Goal: Task Accomplishment & Management: Manage account settings

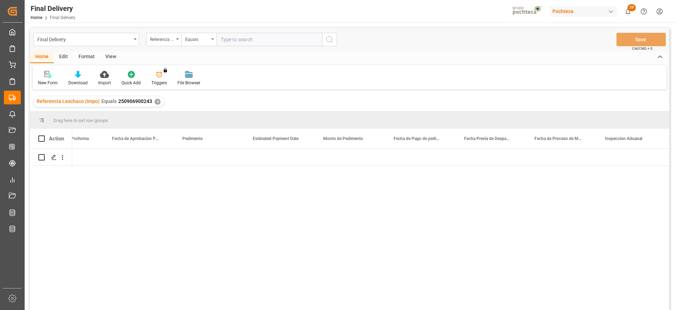
scroll to position [0, 1378]
click at [155, 100] on div "✕" at bounding box center [158, 102] width 6 height 6
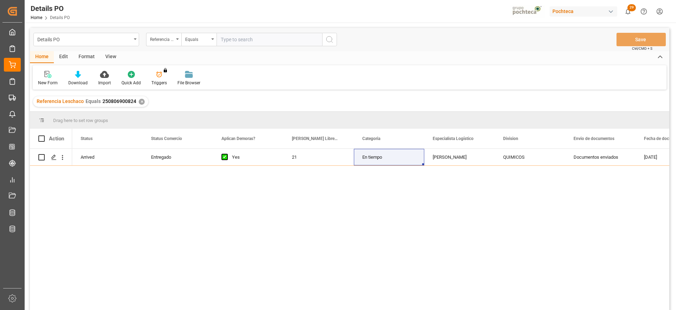
click at [139, 100] on div "✕" at bounding box center [142, 102] width 6 height 6
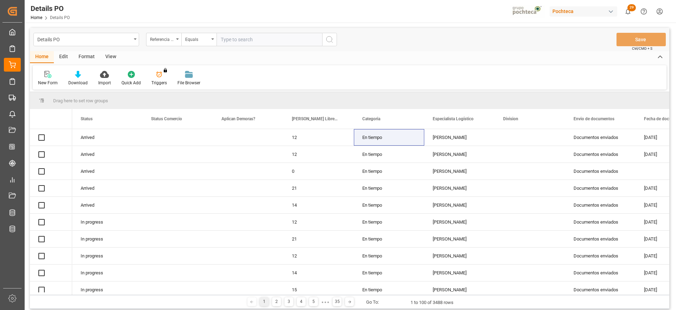
click at [161, 40] on div "Referencia Leschaco" at bounding box center [162, 39] width 24 height 8
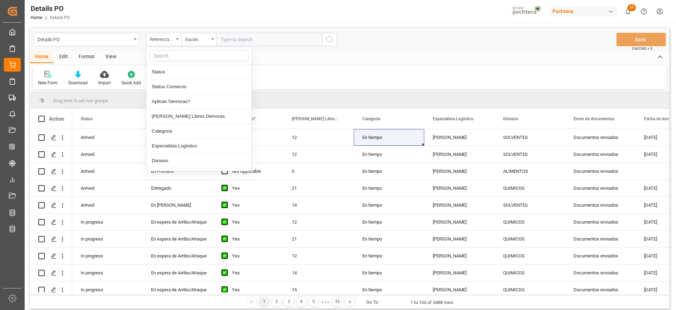
click at [172, 55] on input "text" at bounding box center [198, 55] width 99 height 11
type input "ref"
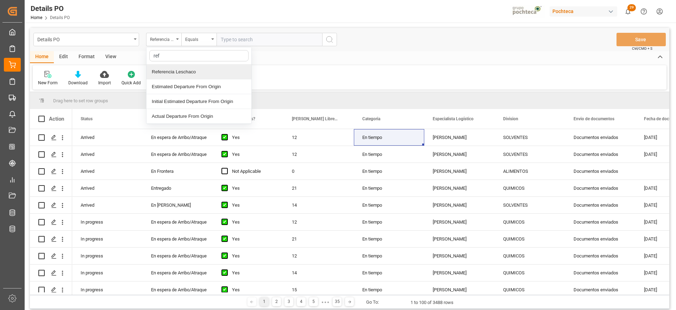
click at [177, 71] on div "Referencia Leschaco" at bounding box center [199, 71] width 105 height 15
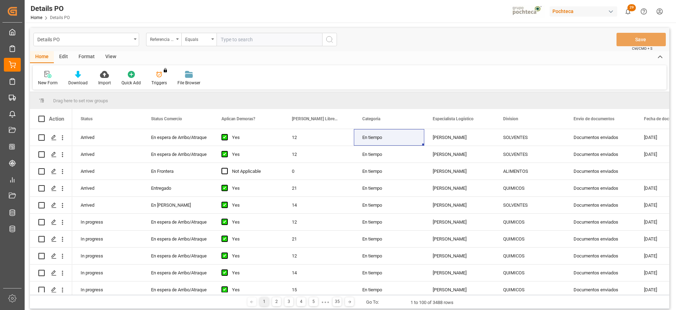
click at [248, 34] on input "text" at bounding box center [270, 39] width 106 height 13
click at [244, 39] on input "text" at bounding box center [270, 39] width 106 height 13
paste input "5000306291"
type input "5000306291"
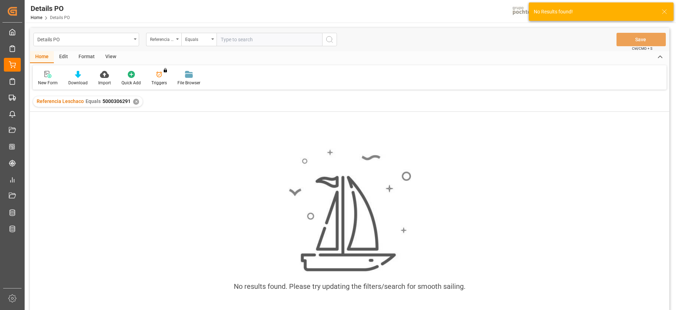
click at [133, 101] on div "✕" at bounding box center [136, 102] width 6 height 6
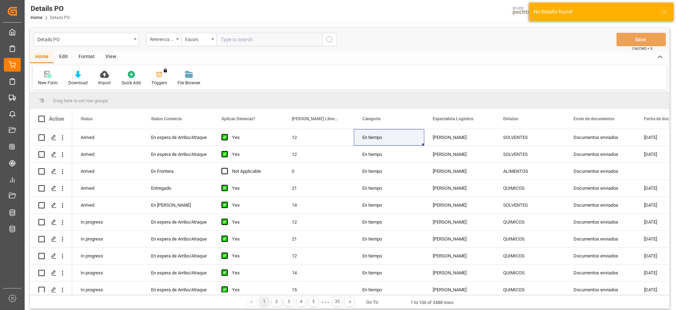
click at [238, 35] on input "text" at bounding box center [270, 39] width 106 height 13
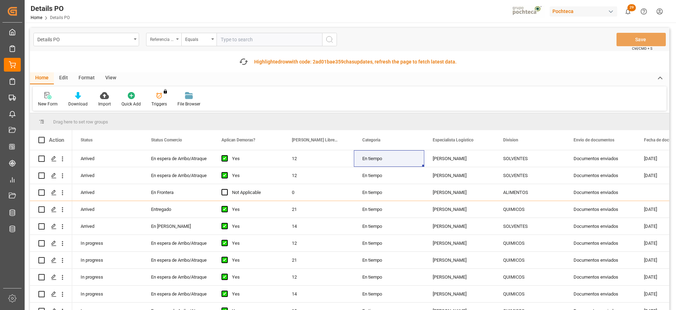
click at [173, 35] on div "Referencia Leschaco" at bounding box center [162, 39] width 24 height 8
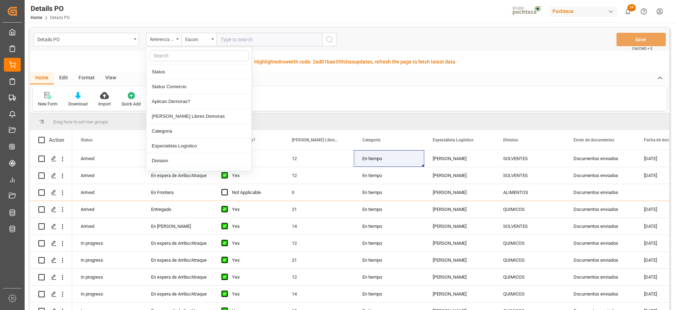
click at [171, 55] on input "text" at bounding box center [198, 55] width 99 height 11
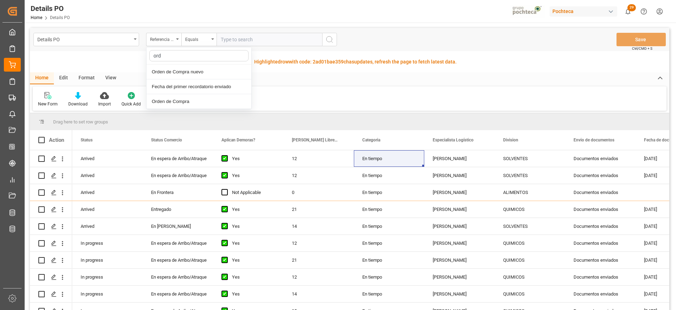
type input "orde"
click at [193, 68] on div "Orden de Compra nuevo" at bounding box center [199, 71] width 105 height 15
click at [243, 39] on input "text" at bounding box center [270, 39] width 106 height 13
paste input "5000306291"
type input "5000306291"
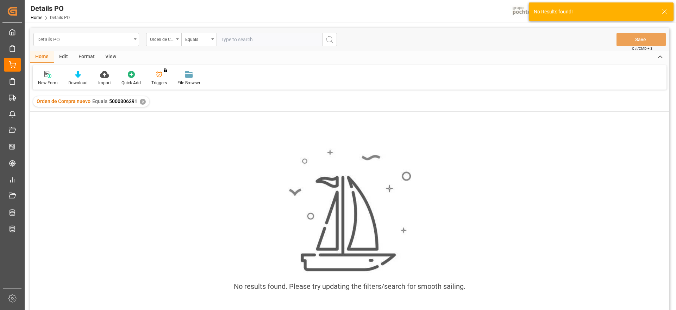
click at [140, 101] on div "✕" at bounding box center [143, 102] width 6 height 6
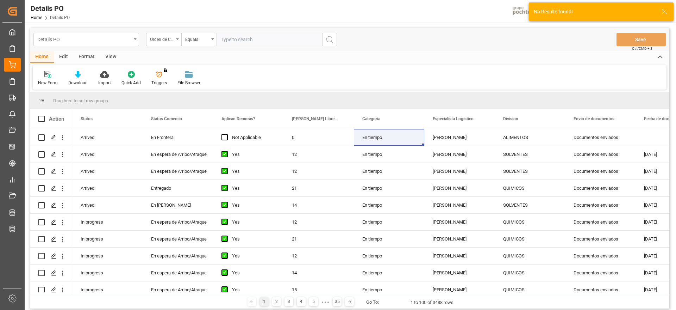
click at [241, 38] on input "text" at bounding box center [270, 39] width 106 height 13
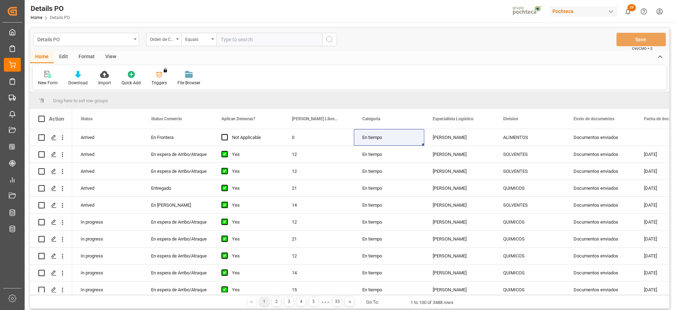
paste input "5000306291"
type input "5000306291"
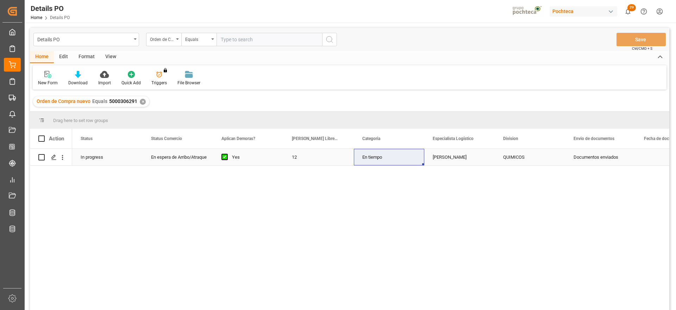
click at [524, 151] on div "QUIMICOS" at bounding box center [530, 157] width 54 height 16
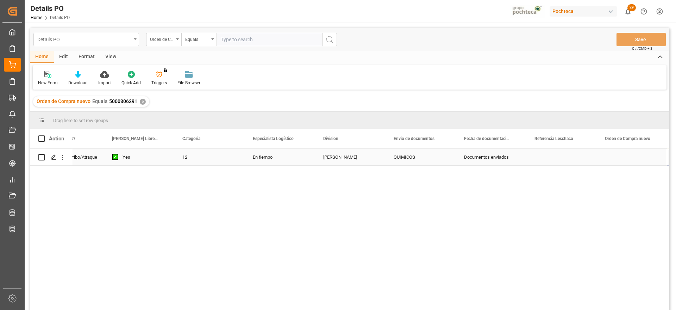
scroll to position [0, 180]
click at [548, 156] on div "Press SPACE to select this row." at bounding box center [561, 157] width 70 height 17
click at [548, 156] on input "Press SPACE to select this row." at bounding box center [561, 160] width 59 height 13
type input "250906900188"
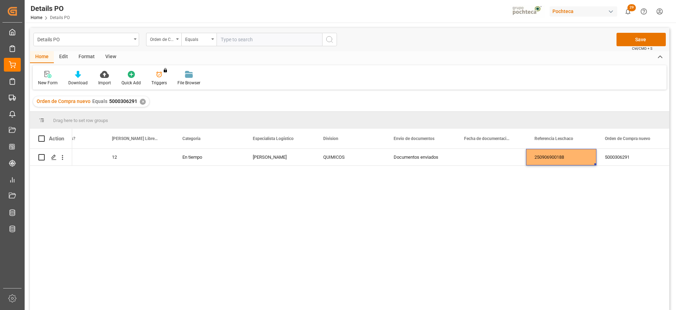
click at [625, 156] on div "5000306291" at bounding box center [632, 157] width 70 height 17
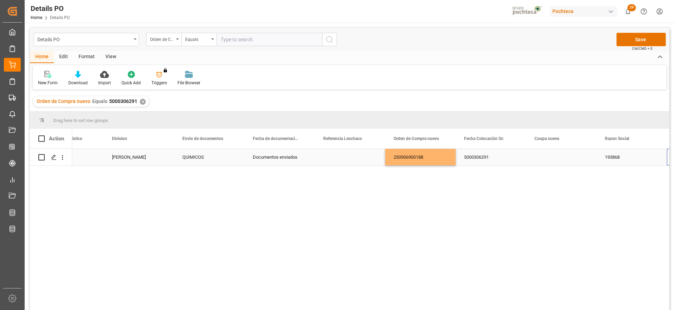
scroll to position [0, 391]
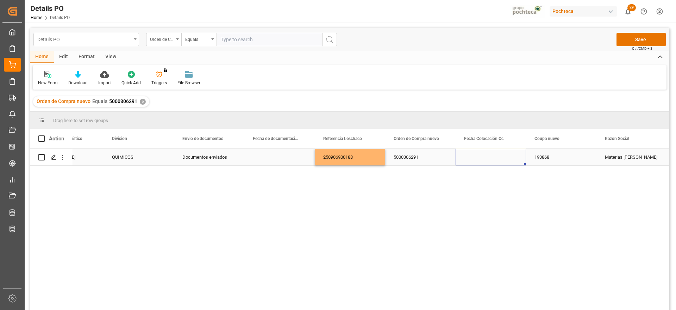
click at [490, 159] on div "Press SPACE to select this row." at bounding box center [491, 157] width 70 height 17
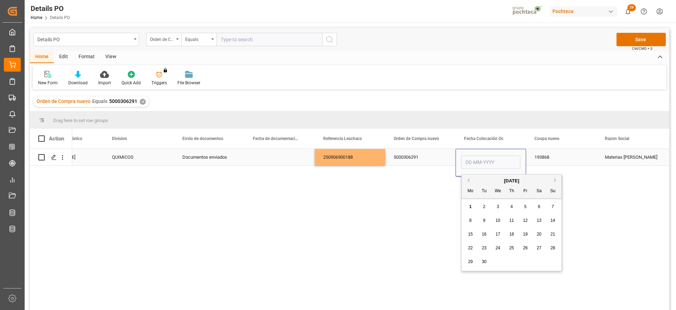
click at [265, 156] on div "Press SPACE to select this row." at bounding box center [279, 157] width 70 height 17
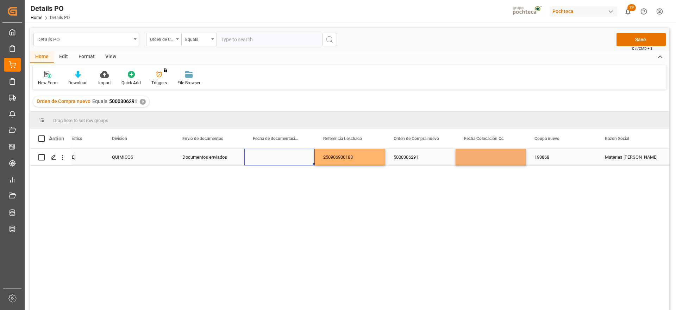
click at [265, 156] on div "Press SPACE to select this row." at bounding box center [279, 157] width 70 height 17
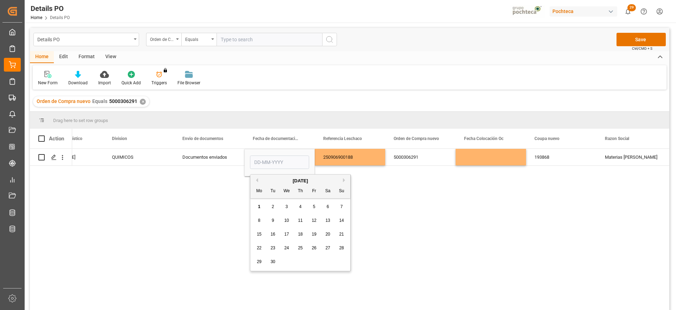
click at [256, 231] on div "15" at bounding box center [259, 234] width 9 height 8
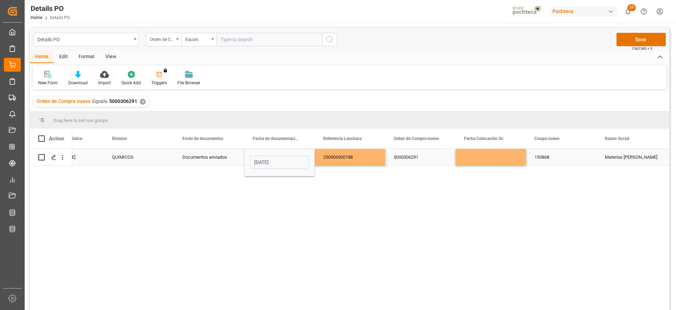
click at [298, 163] on input "[DATE]" at bounding box center [279, 161] width 59 height 13
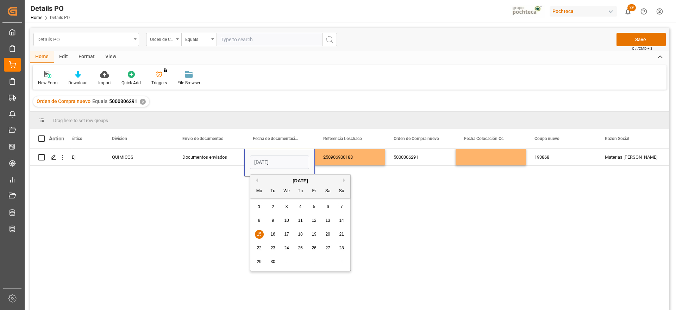
click at [256, 178] on button "Previous Month" at bounding box center [256, 180] width 4 height 4
click at [315, 235] on span "15" at bounding box center [314, 233] width 5 height 5
type input "[DATE]"
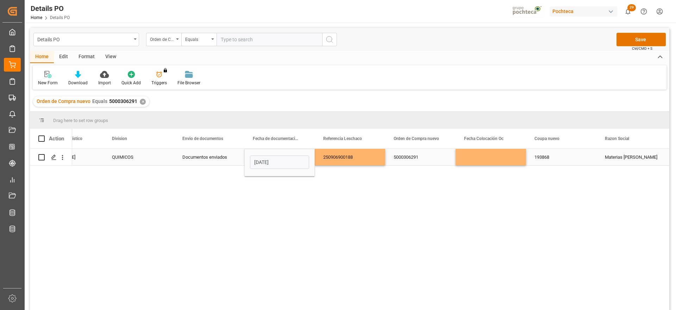
click at [431, 163] on div "5000306291" at bounding box center [420, 157] width 70 height 17
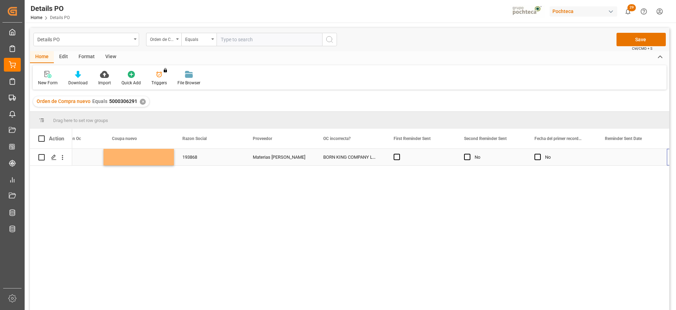
scroll to position [0, 0]
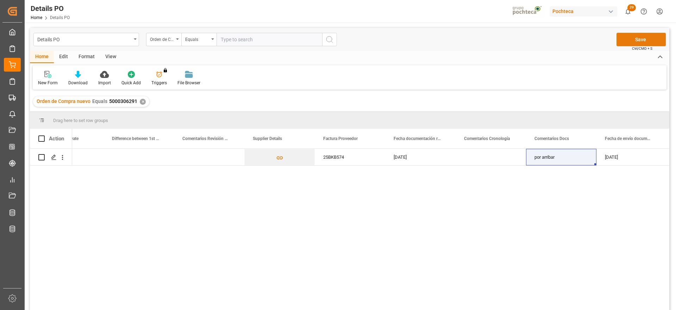
click at [644, 37] on button "Save" at bounding box center [641, 39] width 49 height 13
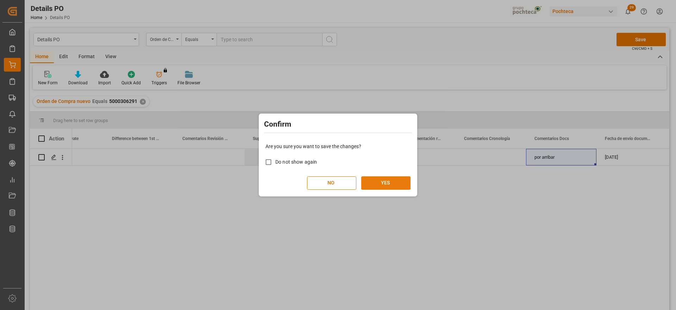
click at [369, 177] on button "YES" at bounding box center [385, 182] width 49 height 13
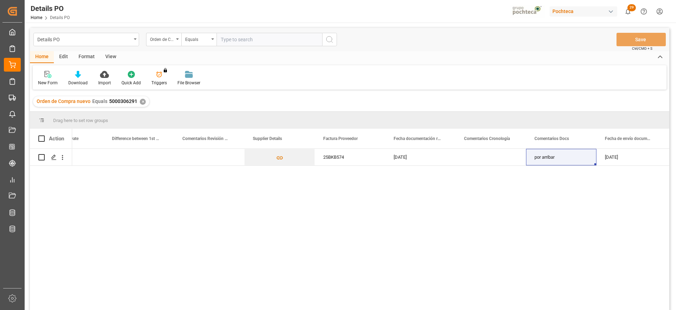
click at [140, 101] on div "✕" at bounding box center [143, 102] width 6 height 6
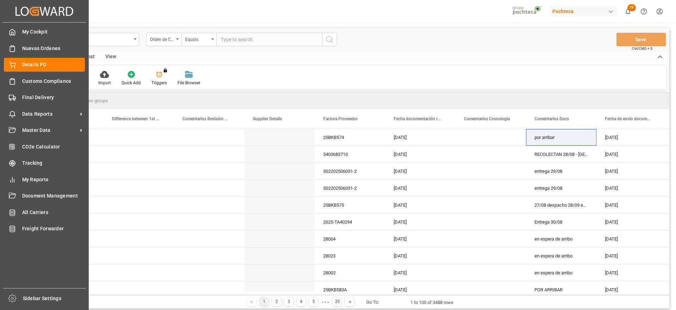
click at [23, 95] on div "Created by potrace 1.15, written by [PERSON_NAME] [DATE]-[DATE] Created by potr…" at bounding box center [44, 152] width 89 height 305
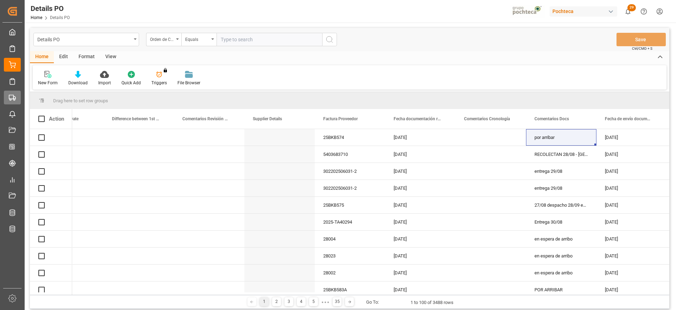
click at [16, 97] on div "Final Delivery Final Delivery" at bounding box center [12, 98] width 17 height 14
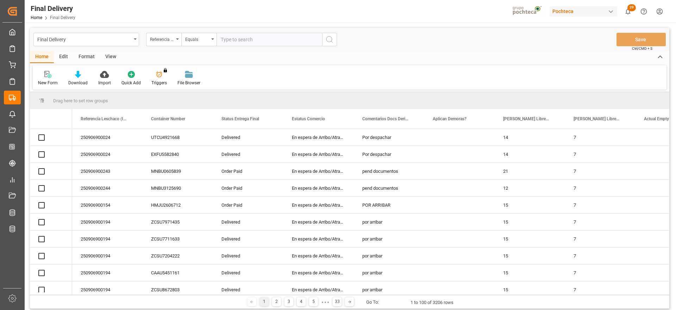
click at [242, 41] on input "text" at bounding box center [270, 39] width 106 height 13
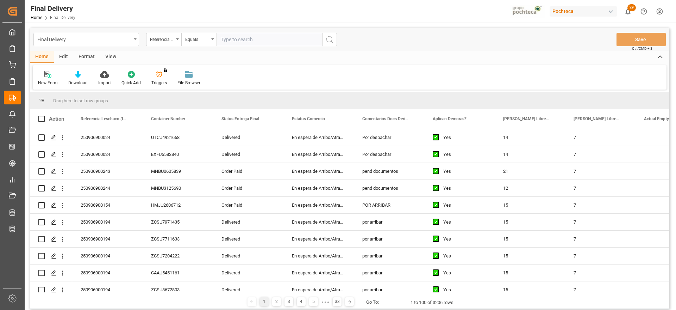
paste input "250806900823"
type input "250806900823"
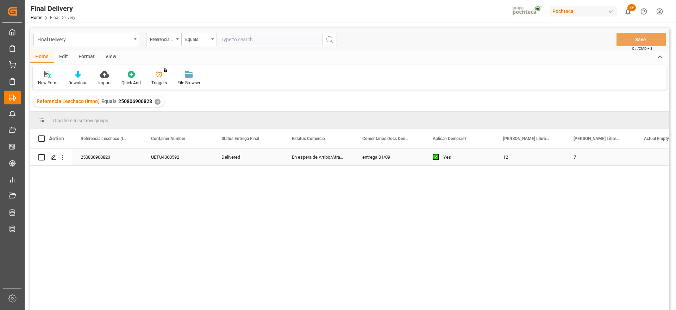
click at [270, 159] on div "Delivered" at bounding box center [248, 157] width 70 height 17
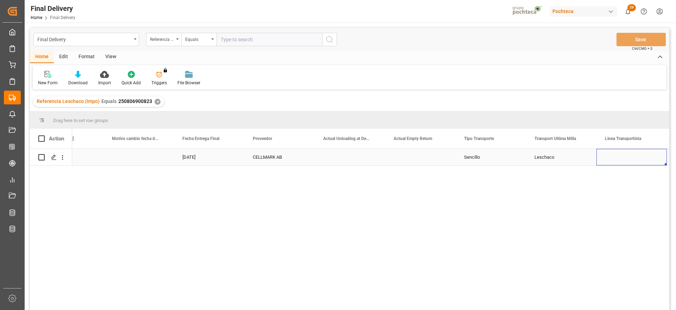
scroll to position [0, 2082]
click at [369, 161] on div "Press SPACE to select this row." at bounding box center [350, 157] width 70 height 17
click at [355, 158] on div "Press SPACE to select this row." at bounding box center [350, 157] width 70 height 17
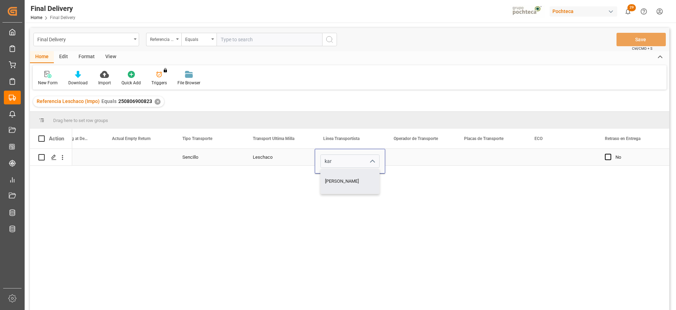
type input "[PERSON_NAME]"
click at [436, 157] on div "Press SPACE to select this row." at bounding box center [420, 157] width 70 height 17
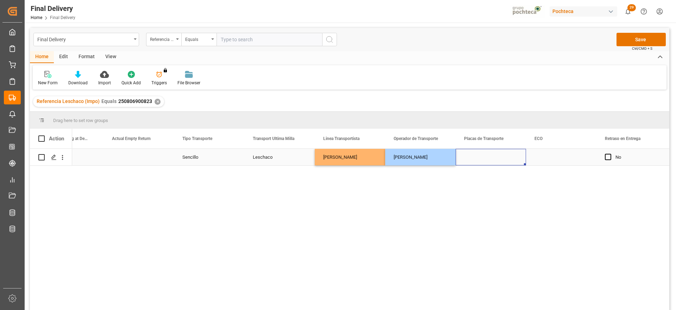
click at [478, 156] on div "Press SPACE to select this row." at bounding box center [491, 157] width 70 height 17
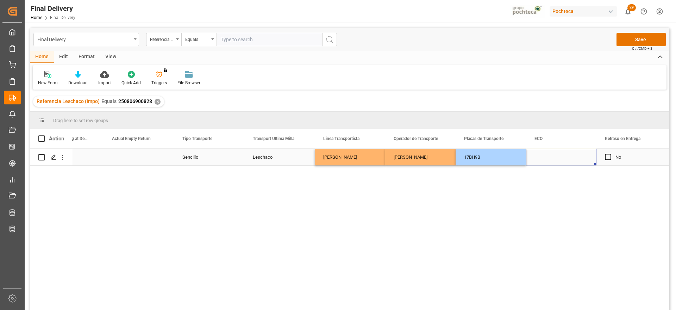
click at [549, 150] on div "Press SPACE to select this row." at bounding box center [561, 157] width 70 height 17
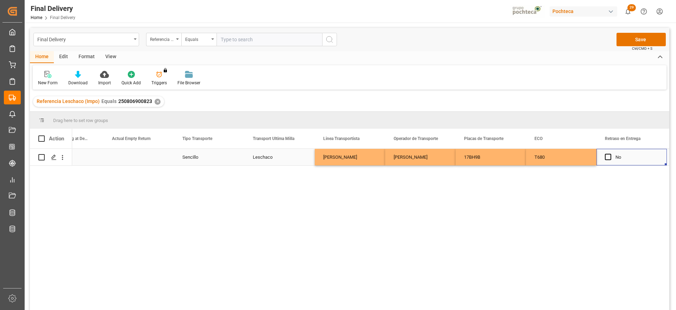
click at [633, 154] on div "No" at bounding box center [637, 157] width 43 height 16
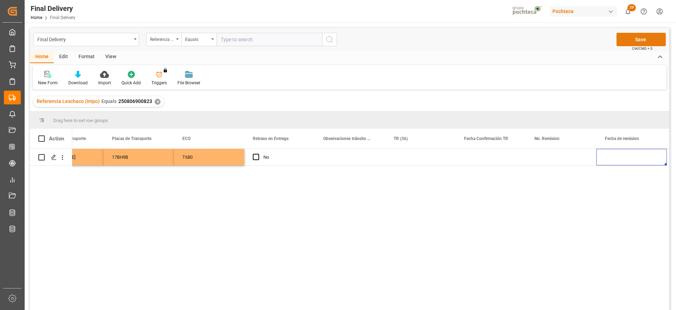
click at [627, 38] on button "Save" at bounding box center [641, 39] width 49 height 13
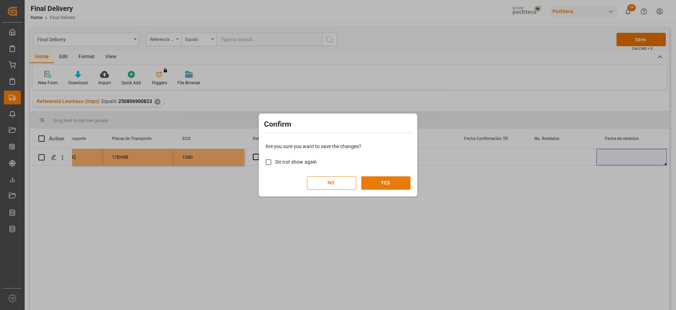
click at [381, 188] on button "YES" at bounding box center [385, 182] width 49 height 13
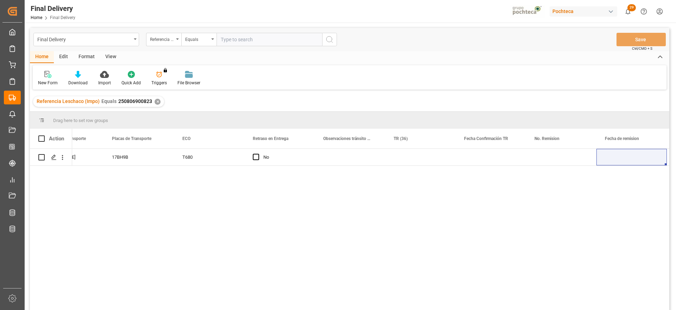
click at [155, 100] on div "✕" at bounding box center [158, 102] width 6 height 6
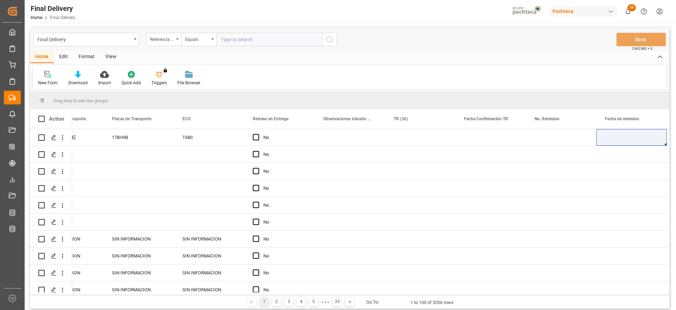
click at [253, 44] on input "text" at bounding box center [270, 39] width 106 height 13
paste input "250906900013"
type input "250906900013"
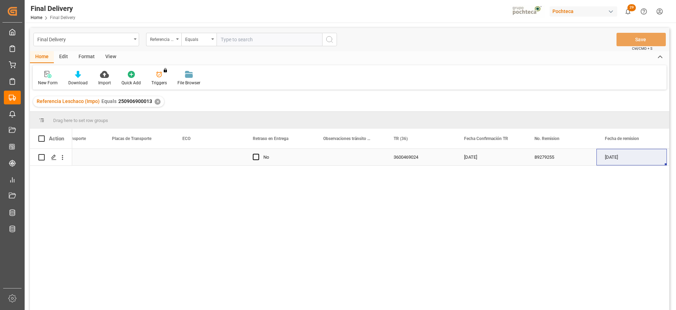
click at [450, 161] on div "3600469024" at bounding box center [420, 157] width 70 height 17
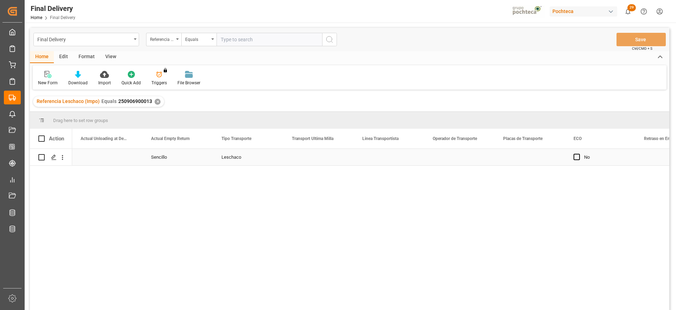
scroll to position [0, 2255]
click at [388, 155] on div "Press SPACE to select this row." at bounding box center [389, 157] width 70 height 17
click at [388, 155] on input "Press SPACE to select this row." at bounding box center [389, 160] width 59 height 13
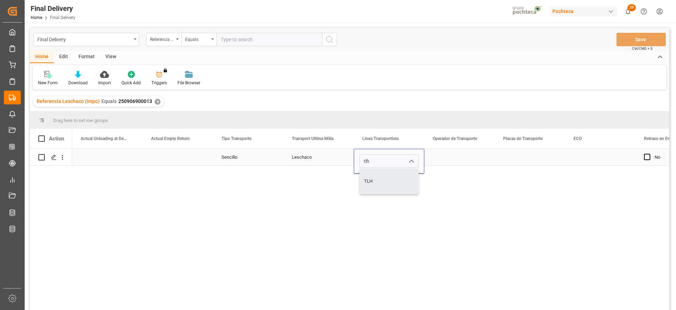
click at [373, 182] on div "TLH" at bounding box center [389, 181] width 58 height 25
type input "TLH"
click at [451, 156] on div "Press SPACE to select this row." at bounding box center [459, 157] width 70 height 17
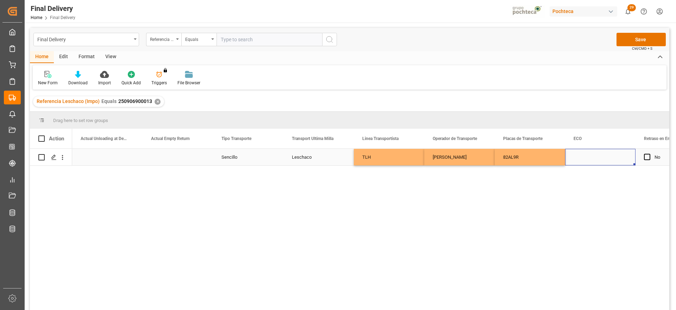
click at [579, 155] on div "Press SPACE to select this row." at bounding box center [600, 157] width 70 height 17
click at [614, 156] on div "TR 387" at bounding box center [600, 157] width 70 height 17
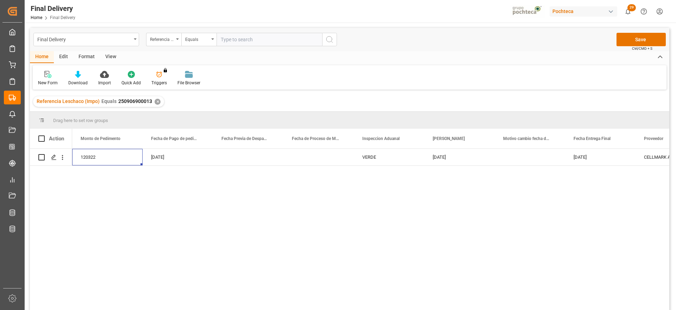
scroll to position [0, 1550]
click at [634, 39] on button "Save" at bounding box center [641, 39] width 49 height 13
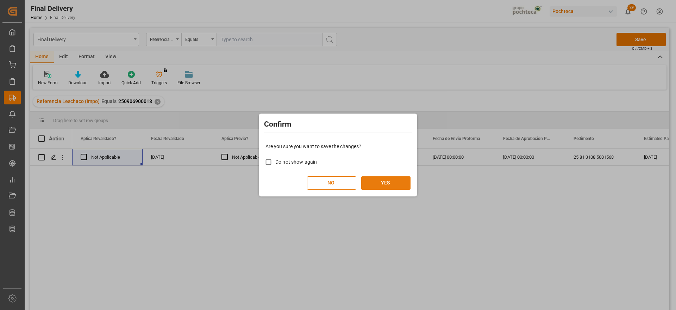
click at [382, 182] on button "YES" at bounding box center [385, 182] width 49 height 13
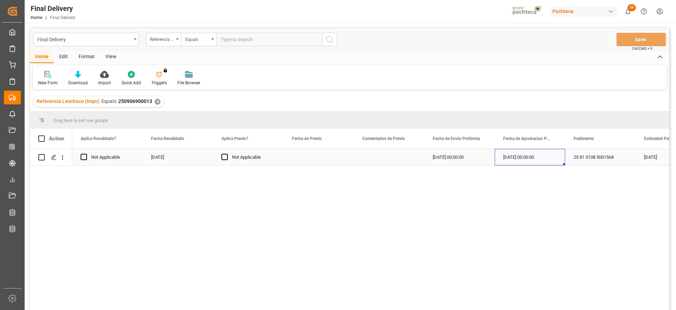
click at [520, 154] on div "[DATE] 00:00:00" at bounding box center [530, 157] width 70 height 17
click at [156, 101] on div "✕" at bounding box center [158, 102] width 6 height 6
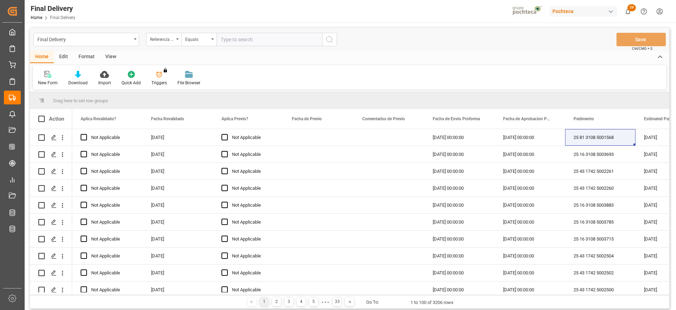
click at [237, 40] on input "text" at bounding box center [270, 39] width 106 height 13
paste input "250906900028"
type input "250906900028"
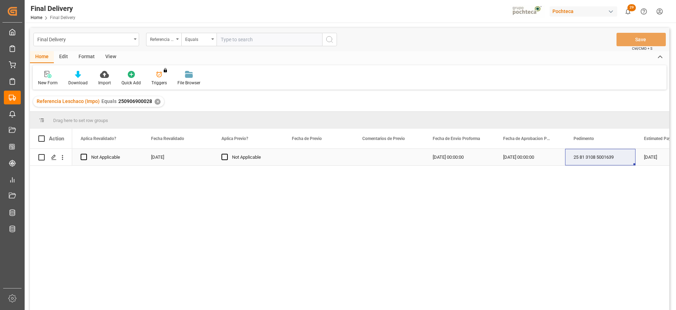
click at [345, 154] on div "Press SPACE to select this row." at bounding box center [319, 157] width 70 height 17
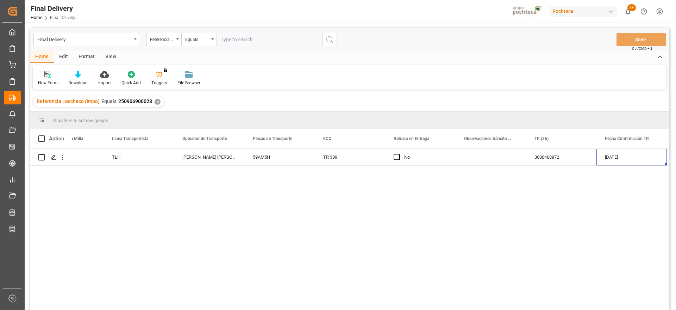
click at [155, 99] on div "✕" at bounding box center [158, 102] width 6 height 6
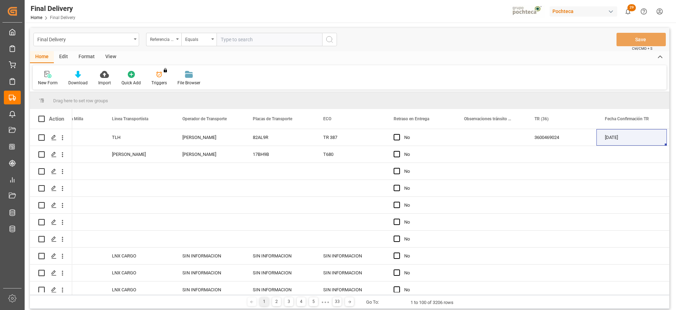
click at [238, 37] on input "text" at bounding box center [270, 39] width 106 height 13
paste input "250806900821"
type input "250806900821"
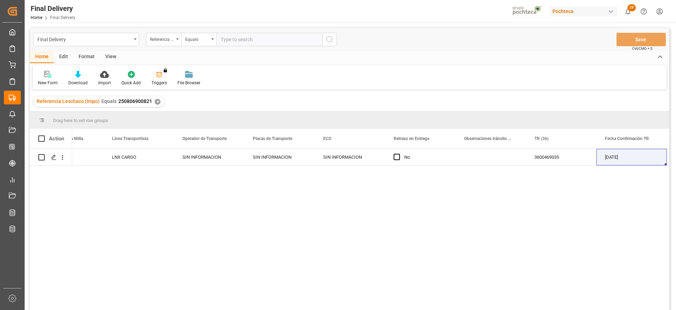
click at [159, 99] on div "Referencia Leschaco (Impo) Equals 250806900821 ✕" at bounding box center [98, 101] width 131 height 11
click at [155, 101] on div "✕" at bounding box center [158, 102] width 6 height 6
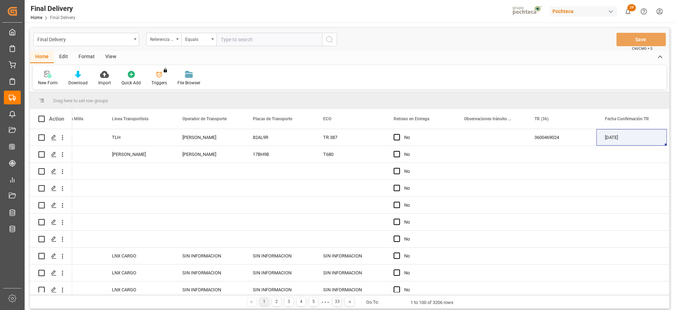
click at [237, 39] on input "text" at bounding box center [270, 39] width 106 height 13
paste input "250806900823"
type input "250806900823"
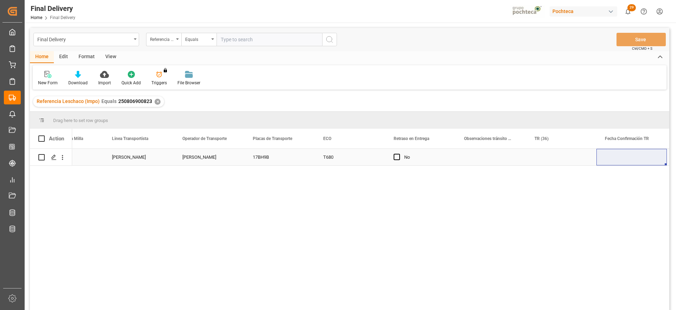
click at [331, 158] on div "T680" at bounding box center [350, 157] width 70 height 17
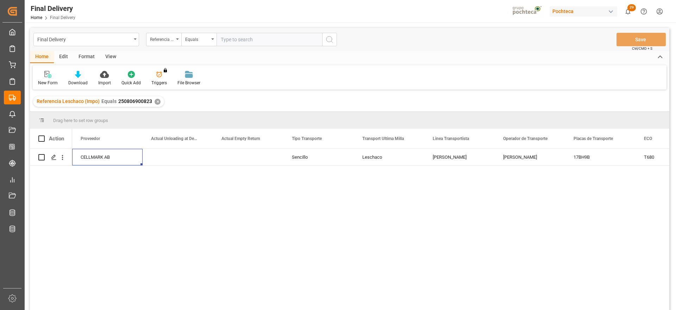
scroll to position [0, 2114]
click at [475, 157] on div "Press SPACE to select this row." at bounding box center [459, 157] width 70 height 17
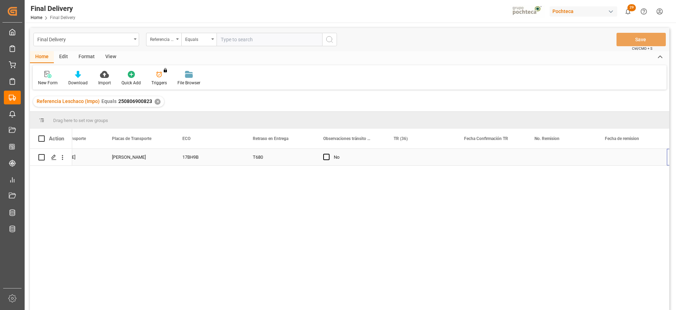
scroll to position [0, 2646]
click at [157, 101] on div "✕" at bounding box center [158, 102] width 6 height 6
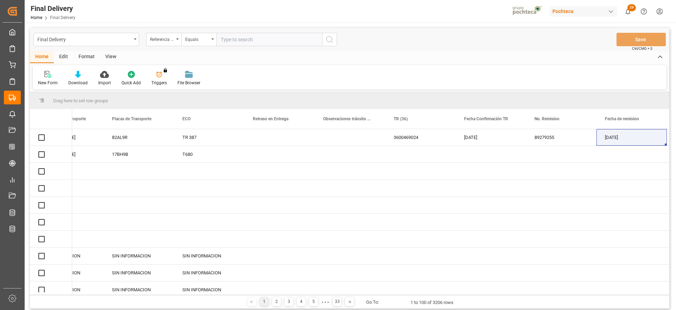
click at [232, 39] on input "text" at bounding box center [270, 39] width 106 height 13
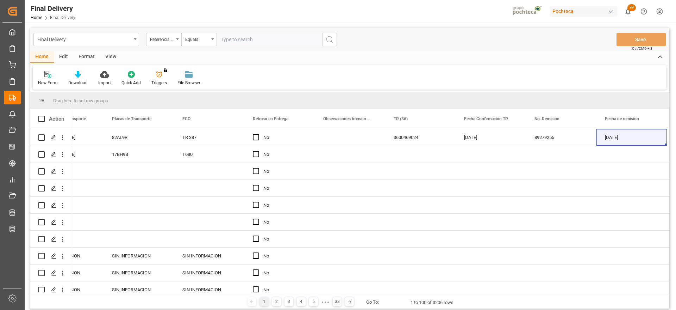
paste input "250806900824"
type input "250806900824"
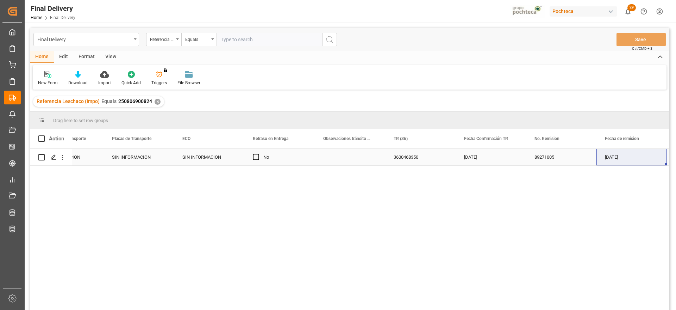
click at [198, 156] on div "SIN INFORMACION" at bounding box center [209, 157] width 70 height 17
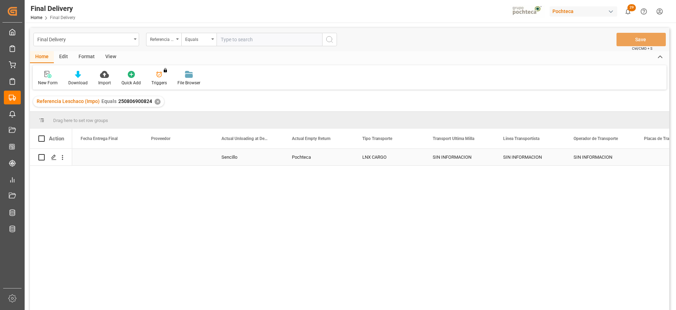
scroll to position [0, 1691]
click at [159, 156] on div "[DATE]" at bounding box center [178, 157] width 70 height 17
click at [311, 156] on div "Entregado" at bounding box center [319, 157] width 70 height 17
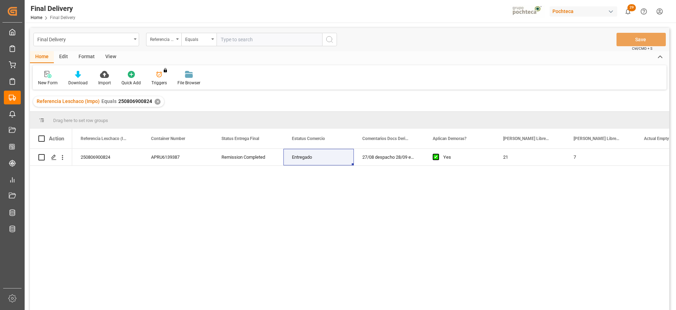
click at [155, 102] on div "✕" at bounding box center [158, 102] width 6 height 6
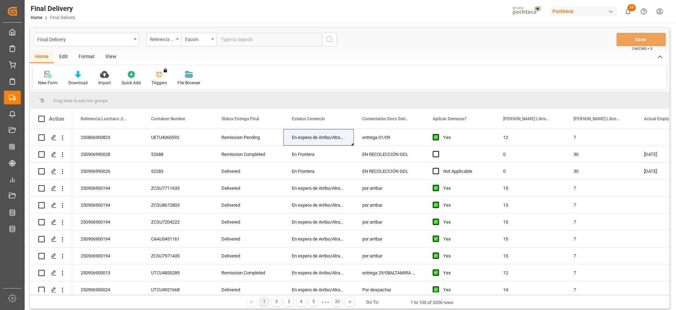
click at [243, 40] on input "text" at bounding box center [270, 39] width 106 height 13
paste input "250906900028"
type input "250906900028"
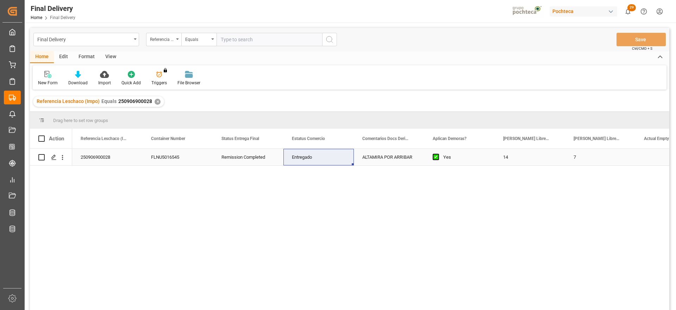
click at [254, 159] on div "Remission Completed" at bounding box center [248, 157] width 70 height 17
click at [314, 157] on div "Entregado" at bounding box center [319, 157] width 70 height 17
click at [156, 101] on div "✕" at bounding box center [158, 102] width 6 height 6
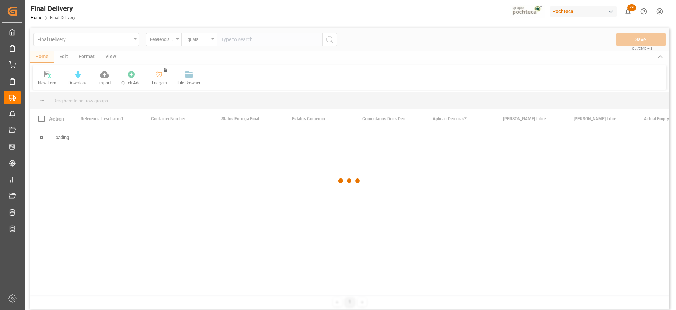
click at [240, 40] on div at bounding box center [350, 180] width 640 height 305
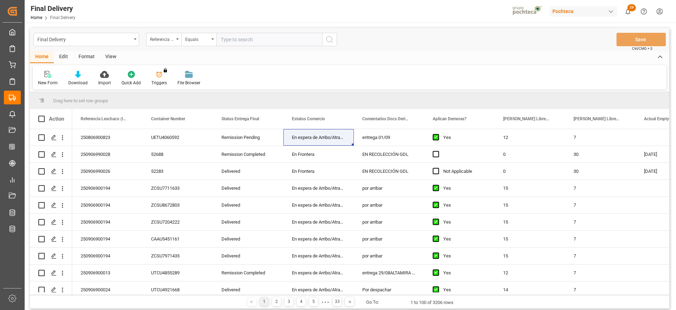
click at [240, 41] on input "text" at bounding box center [270, 39] width 106 height 13
paste input "250806900823"
type input "250806900823"
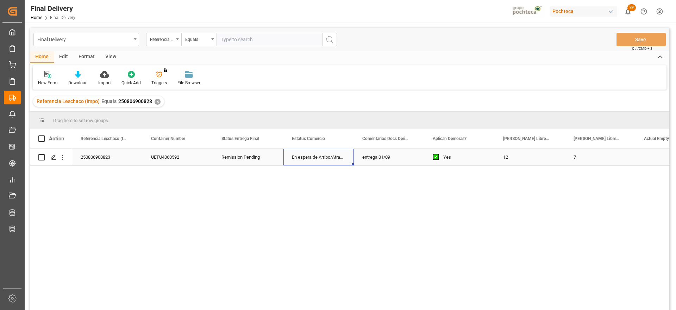
click at [350, 157] on div "En espera de Arribo/Atraque" at bounding box center [319, 157] width 70 height 17
click at [343, 156] on div "En espera de Arribo/Atraque" at bounding box center [319, 157] width 70 height 17
click at [340, 157] on div "En espera de Arribo/Atraque" at bounding box center [319, 157] width 70 height 17
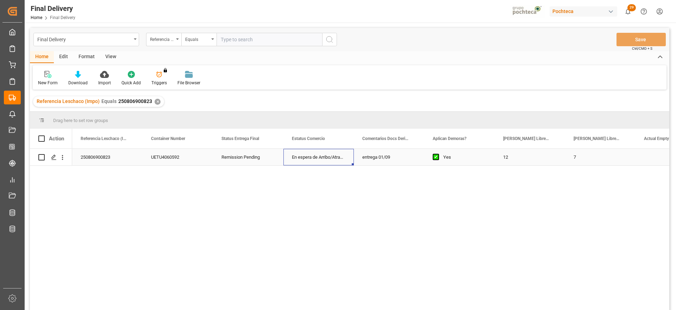
click at [340, 157] on div "En espera de Arribo/Atraque" at bounding box center [319, 157] width 70 height 17
click at [325, 155] on div "En espera de Arribo/Atraque" at bounding box center [319, 157] width 70 height 17
click at [327, 159] on div "En espera de Arribo/Atraque" at bounding box center [319, 157] width 70 height 17
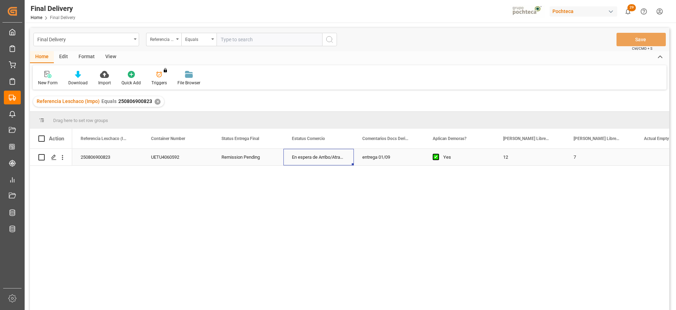
click at [331, 156] on div "En espera de Arribo/Atraque" at bounding box center [319, 157] width 70 height 17
click at [373, 156] on div "entrega 01/09" at bounding box center [389, 157] width 70 height 17
click at [325, 157] on div "En espera de Arribo/Atraque" at bounding box center [319, 157] width 70 height 17
click at [337, 157] on div "En espera de Arribo/Atraque" at bounding box center [319, 157] width 70 height 17
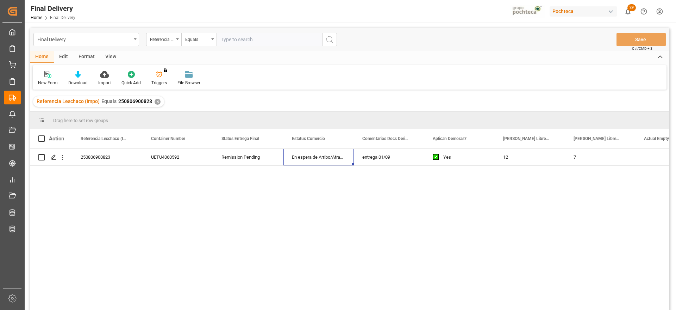
click at [155, 102] on div "✕" at bounding box center [158, 102] width 6 height 6
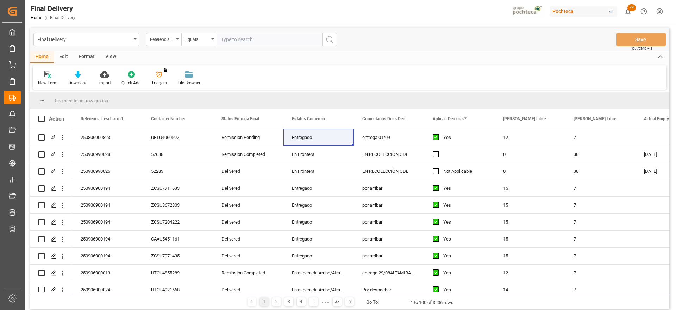
click at [107, 56] on div "View" at bounding box center [110, 57] width 21 height 12
click at [81, 60] on div "Format" at bounding box center [86, 57] width 27 height 12
click at [110, 60] on div "View" at bounding box center [110, 57] width 21 height 12
click at [88, 78] on div "Standard Templates" at bounding box center [80, 77] width 46 height 15
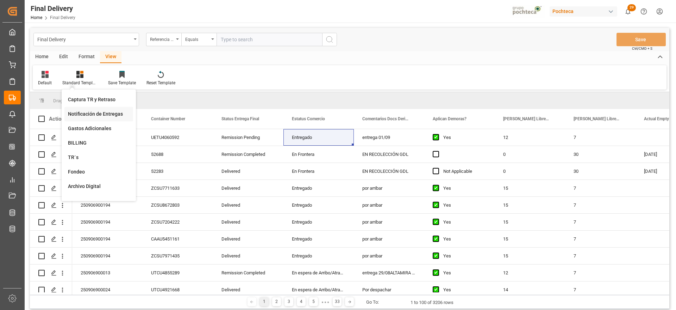
click at [85, 117] on div "Notificación de Entregas" at bounding box center [99, 113] width 62 height 7
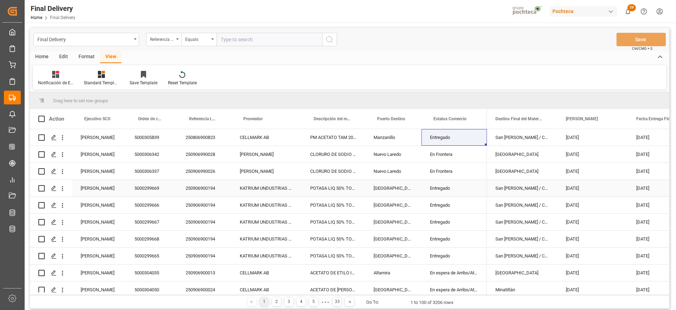
click at [397, 183] on div "[GEOGRAPHIC_DATA]" at bounding box center [393, 188] width 56 height 17
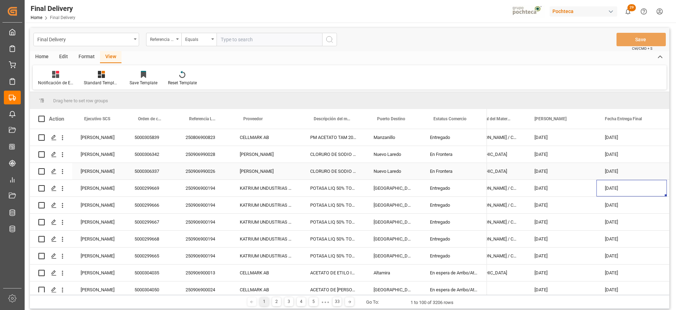
scroll to position [0, 31]
click at [655, 118] on span at bounding box center [655, 119] width 6 height 6
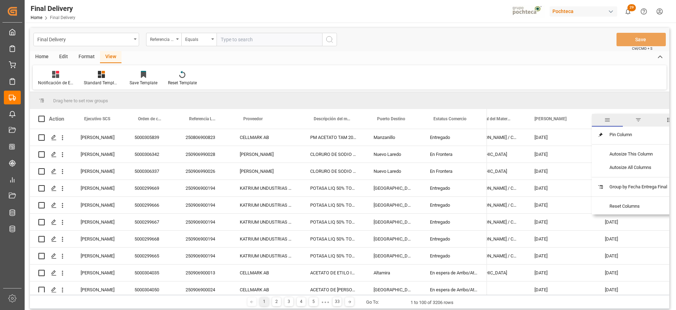
click at [638, 116] on span "filter" at bounding box center [638, 120] width 31 height 13
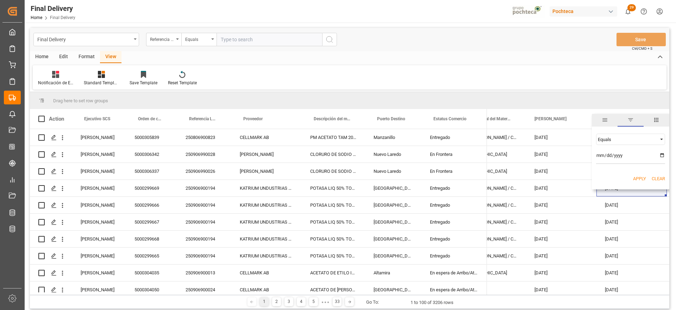
click at [661, 155] on input "date" at bounding box center [630, 157] width 69 height 14
type input "[DATE]"
click at [642, 180] on button "Apply" at bounding box center [639, 178] width 13 height 7
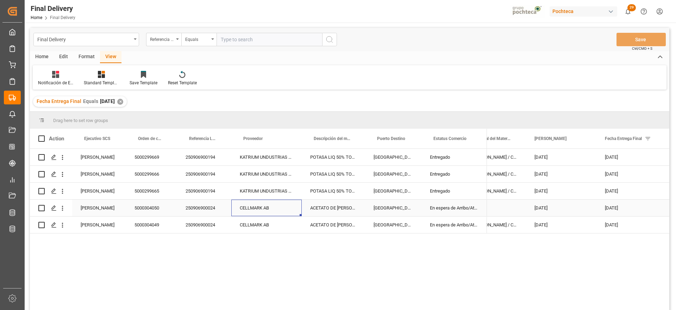
click at [268, 208] on div "CELLMARK AB" at bounding box center [266, 207] width 70 height 17
click at [424, 207] on div "En espera de Arribo/Atraque" at bounding box center [455, 207] width 66 height 17
click at [582, 208] on div "[DATE]" at bounding box center [561, 207] width 70 height 17
click at [52, 208] on polygon "Press SPACE to select this row." at bounding box center [54, 208] width 4 height 4
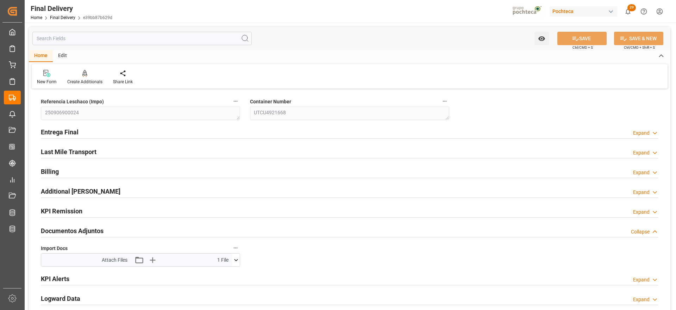
click at [236, 261] on icon at bounding box center [235, 259] width 7 height 7
click at [236, 260] on icon at bounding box center [236, 260] width 4 height 2
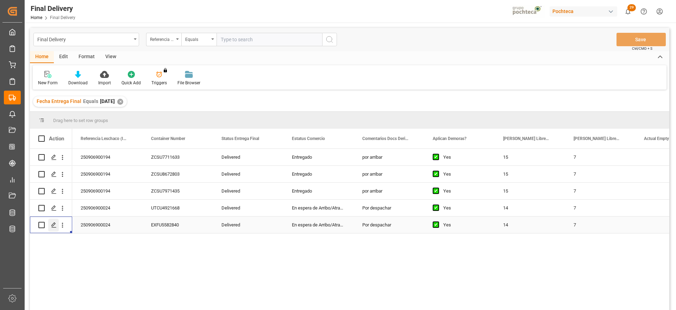
click at [55, 223] on polygon "Press SPACE to select this row." at bounding box center [54, 225] width 4 height 4
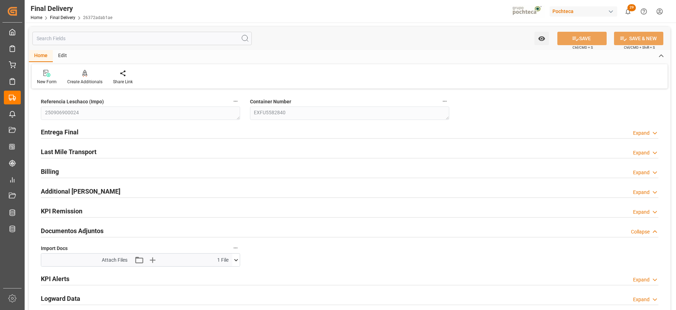
click at [234, 259] on icon at bounding box center [235, 259] width 7 height 7
click at [231, 259] on div "Attach Files Attach existing file Upload new file 1 File" at bounding box center [136, 259] width 191 height 13
click at [236, 256] on icon at bounding box center [235, 259] width 7 height 7
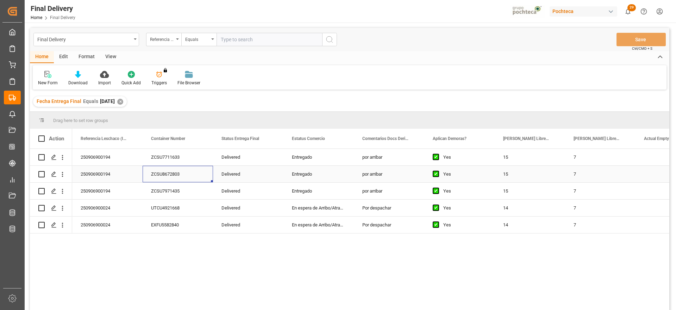
click at [207, 175] on div "ZCSU8672803" at bounding box center [178, 174] width 70 height 17
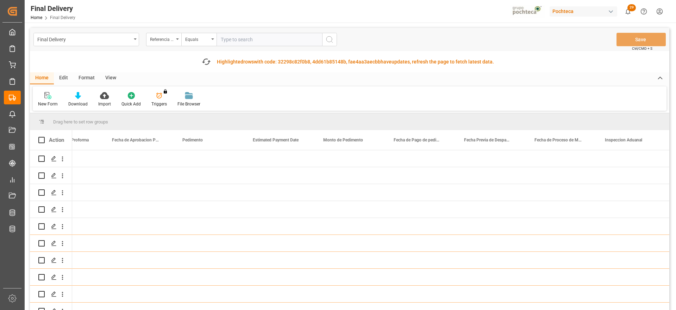
scroll to position [0, 1378]
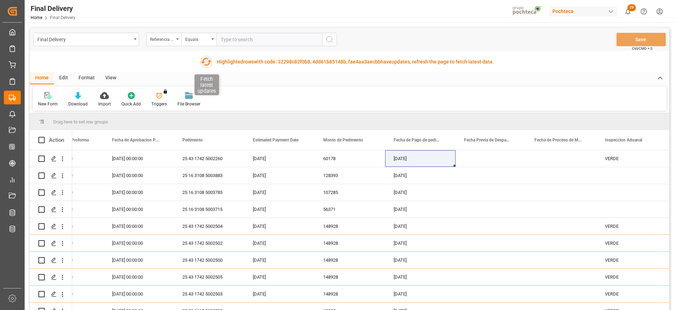
click at [204, 58] on icon "button" at bounding box center [205, 61] width 11 height 11
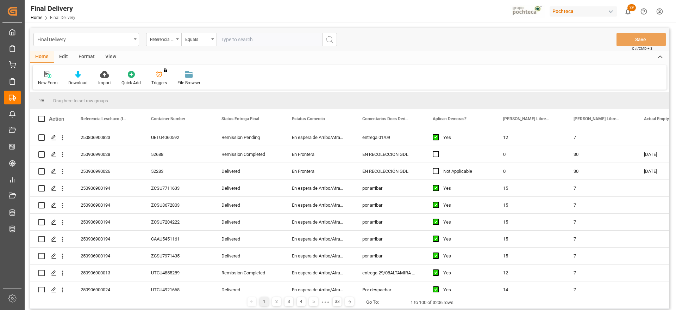
click at [240, 38] on input "text" at bounding box center [270, 39] width 106 height 13
click at [624, 192] on div "7" at bounding box center [600, 188] width 70 height 17
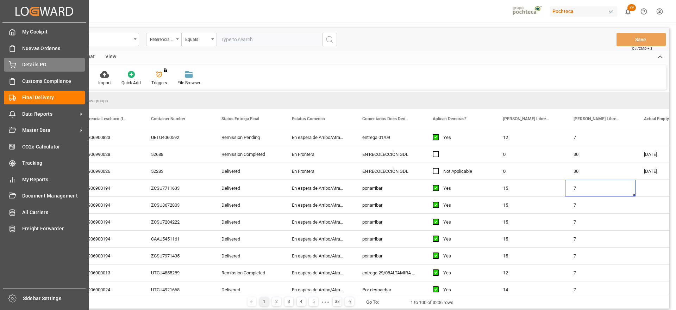
click at [26, 63] on span "Details PO" at bounding box center [53, 64] width 63 height 7
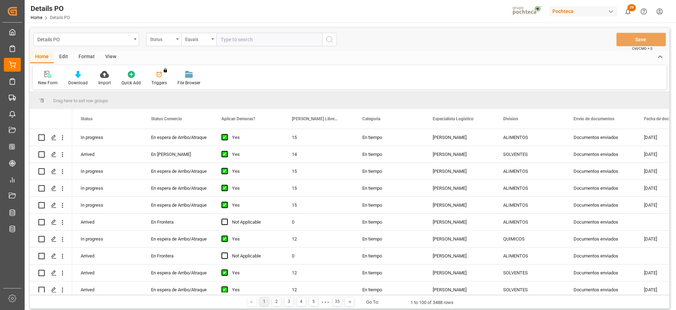
click at [160, 39] on div "Status" at bounding box center [162, 39] width 24 height 8
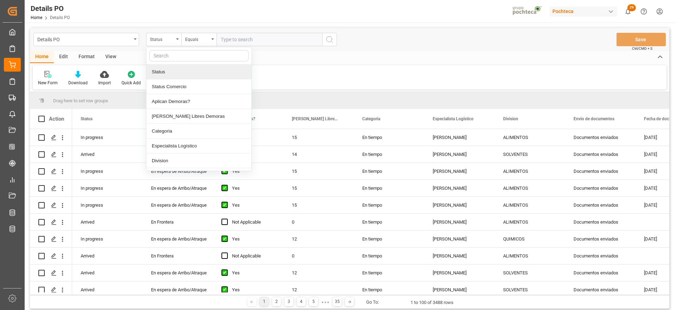
click at [170, 61] on div at bounding box center [199, 55] width 105 height 17
click at [170, 52] on input "text" at bounding box center [198, 55] width 99 height 11
type input "ref"
click at [175, 72] on div "Referencia Leschaco" at bounding box center [199, 71] width 105 height 15
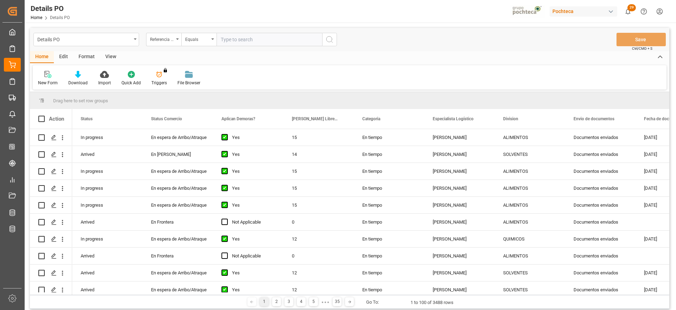
click at [241, 46] on input "text" at bounding box center [270, 39] width 106 height 13
click at [241, 42] on input "text" at bounding box center [270, 39] width 106 height 13
paste input "250806900823"
type input "250806900823"
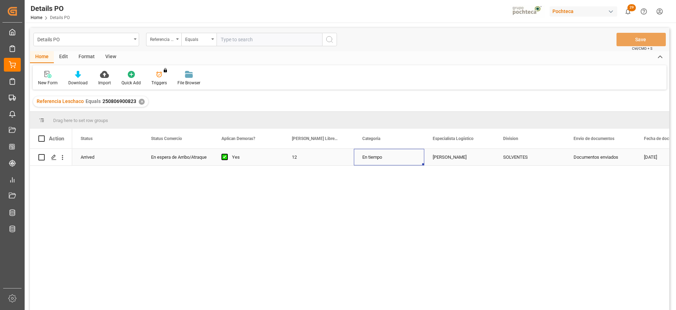
click at [390, 154] on div "En tiempo" at bounding box center [389, 157] width 70 height 17
click at [187, 154] on div "En espera de Arribo/Atraque" at bounding box center [178, 157] width 54 height 16
click at [199, 160] on icon "open menu" at bounding box center [200, 161] width 8 height 8
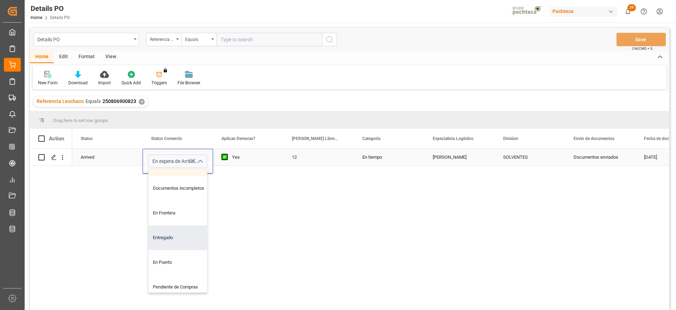
scroll to position [88, 0]
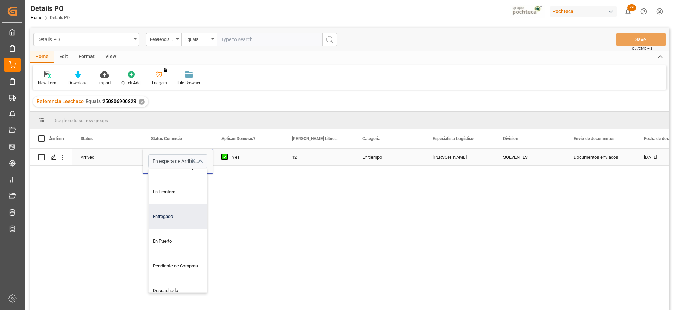
click at [168, 222] on div "Entregado" at bounding box center [182, 216] width 67 height 25
type input "Entregado"
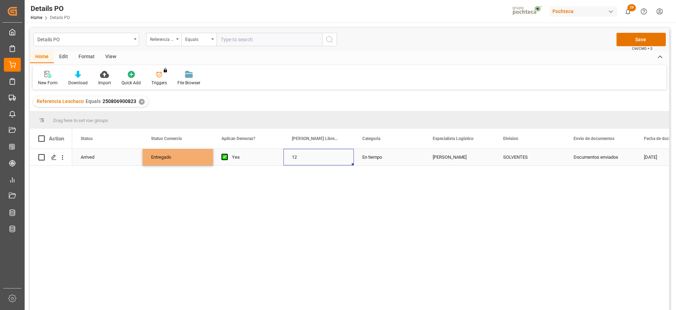
click at [307, 155] on div "12" at bounding box center [319, 157] width 70 height 17
click at [631, 38] on button "Save" at bounding box center [641, 39] width 49 height 13
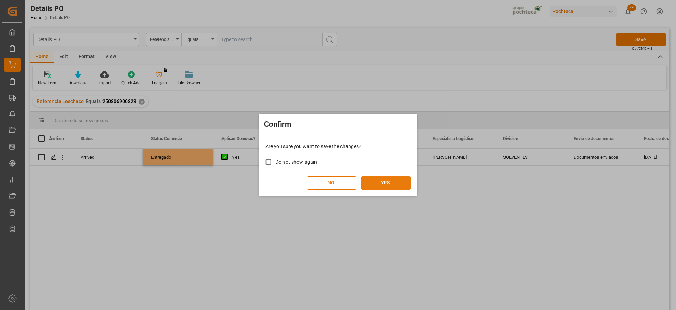
click at [408, 177] on button "YES" at bounding box center [385, 182] width 49 height 13
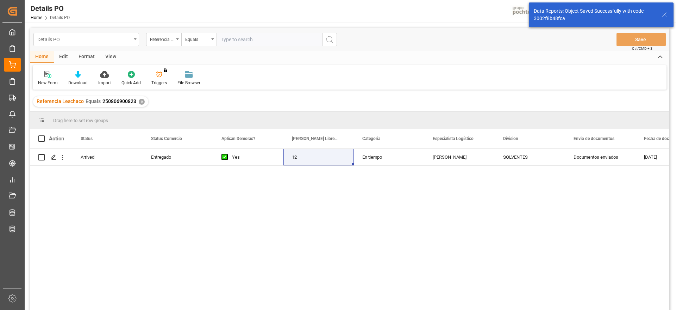
click at [140, 100] on div "✕" at bounding box center [142, 102] width 6 height 6
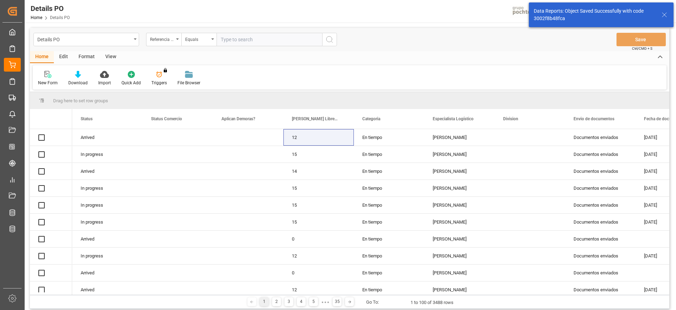
click at [255, 39] on input "text" at bounding box center [270, 39] width 106 height 13
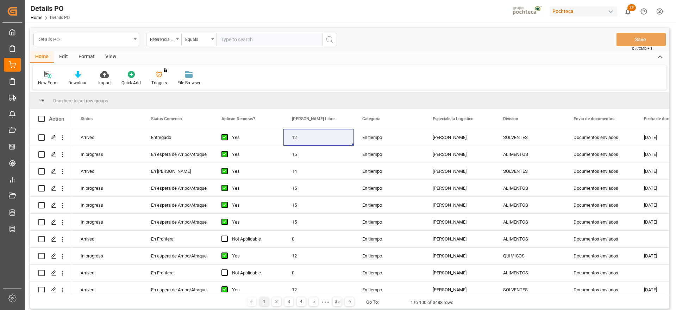
paste input "250806900821"
type input "250806900821"
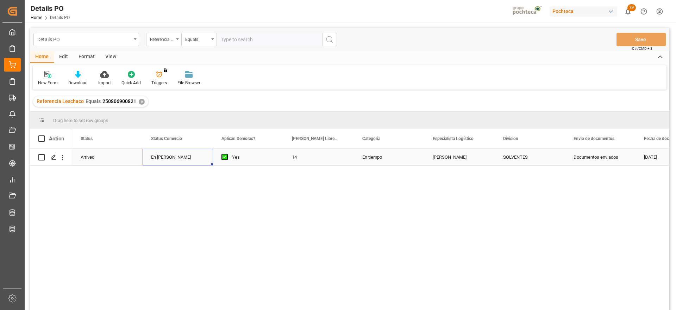
click at [166, 159] on div "En [PERSON_NAME]" at bounding box center [178, 157] width 54 height 16
click at [200, 159] on icon "open menu" at bounding box center [200, 161] width 8 height 8
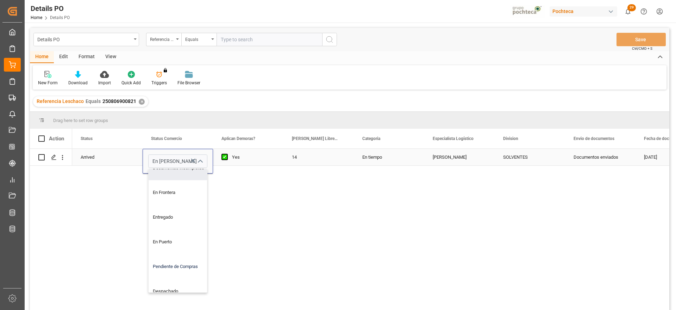
scroll to position [88, 0]
click at [173, 214] on div "Entregado" at bounding box center [182, 216] width 67 height 25
type input "Entregado"
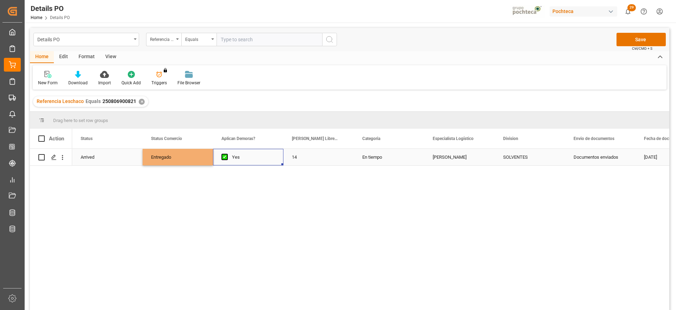
click at [278, 151] on div "Yes" at bounding box center [248, 157] width 70 height 17
click at [647, 37] on button "Save" at bounding box center [641, 39] width 49 height 13
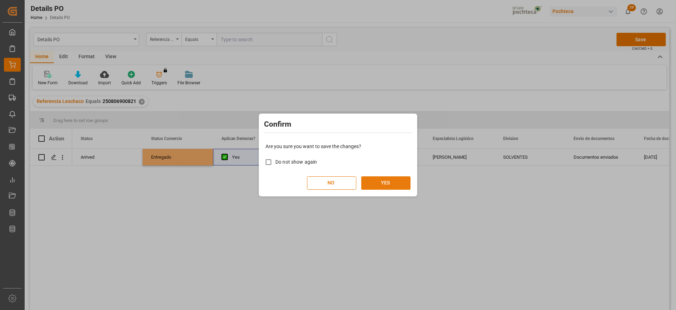
click at [402, 182] on button "YES" at bounding box center [385, 182] width 49 height 13
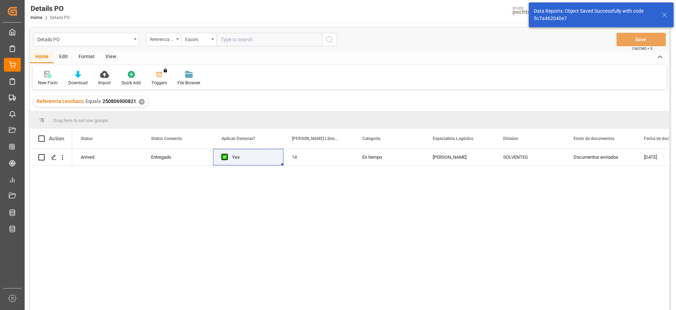
click at [140, 102] on div "✕" at bounding box center [142, 102] width 6 height 6
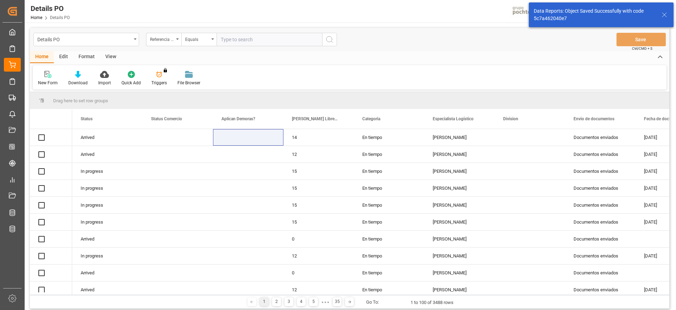
click at [249, 39] on input "text" at bounding box center [270, 39] width 106 height 13
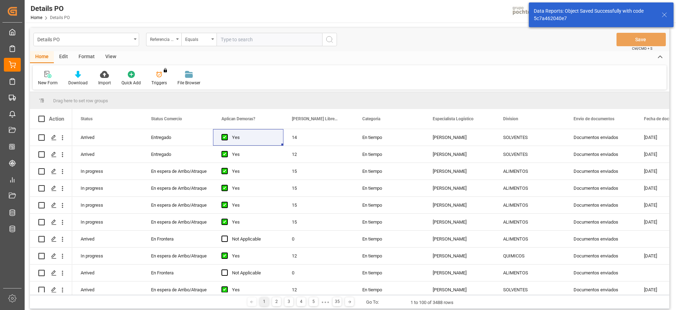
paste input "250806900824"
type input "250806900824"
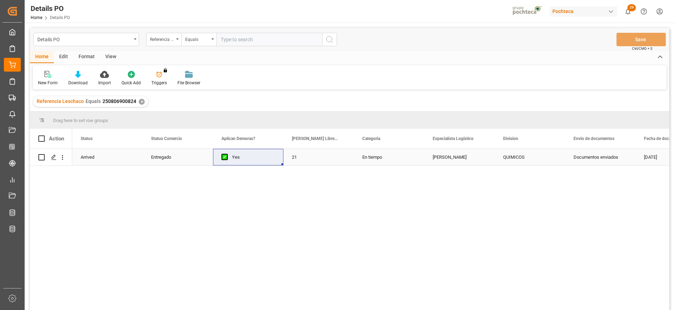
click at [178, 155] on div "Entregado" at bounding box center [178, 157] width 54 height 16
click at [143, 100] on div "Referencia Leschaco Equals 250806900824 ✕" at bounding box center [90, 101] width 115 height 11
click at [140, 102] on div "✕" at bounding box center [142, 102] width 6 height 6
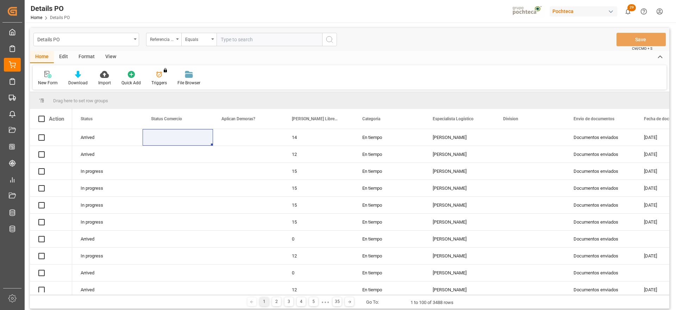
click at [249, 41] on input "text" at bounding box center [270, 39] width 106 height 13
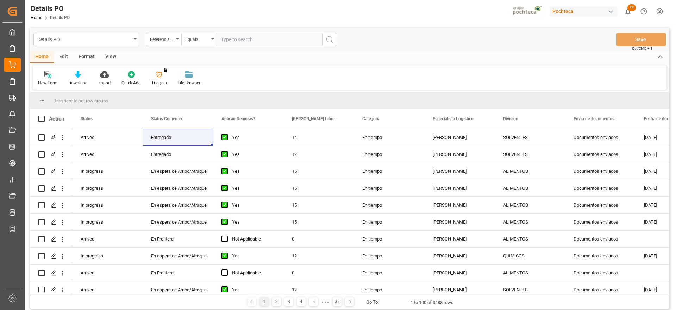
paste input "250806900921"
type input "250806900921"
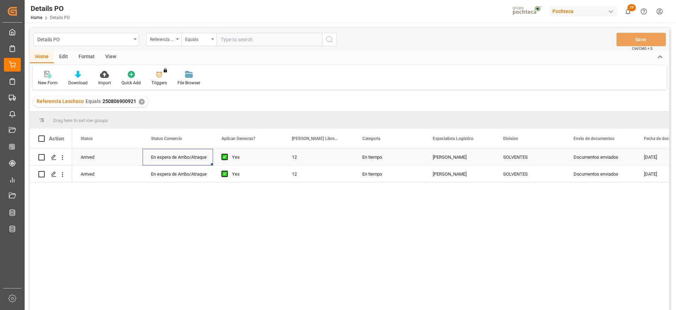
click at [186, 157] on div "En espera de Arribo/Atraque" at bounding box center [178, 157] width 54 height 16
click at [201, 159] on icon "open menu" at bounding box center [200, 161] width 8 height 8
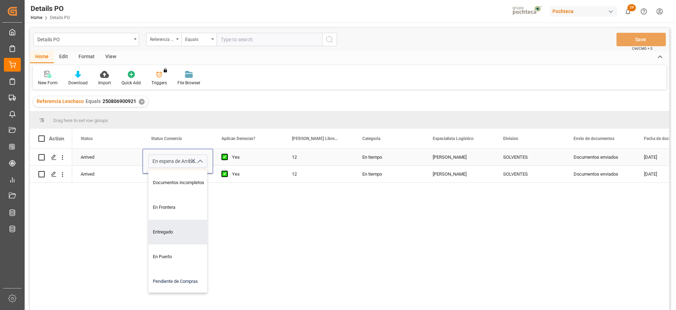
scroll to position [88, 0]
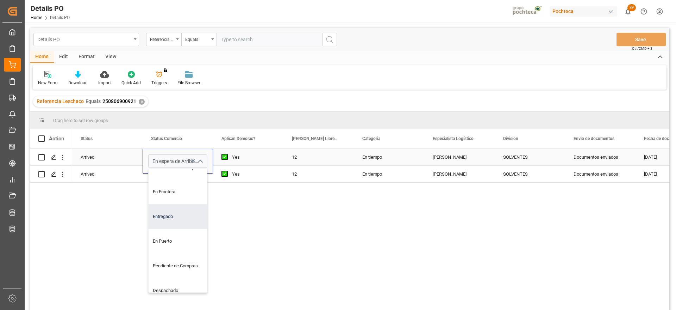
click at [165, 212] on div "Entregado" at bounding box center [182, 216] width 67 height 25
type input "Entregado"
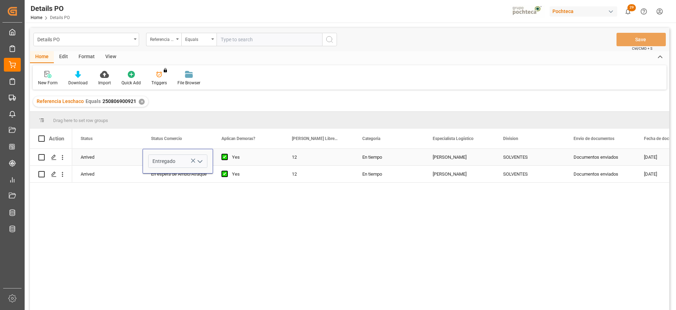
click at [286, 156] on div "12" at bounding box center [319, 157] width 70 height 17
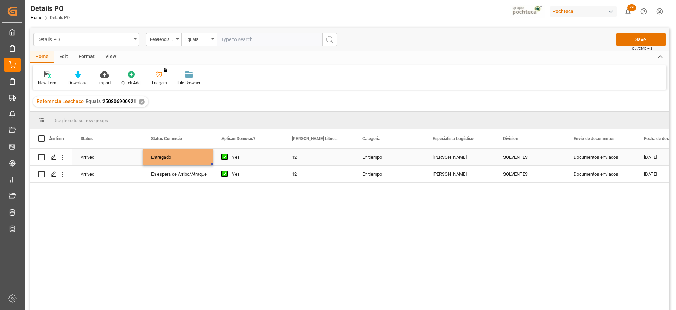
click at [190, 157] on div "Entregado" at bounding box center [178, 157] width 54 height 16
click at [190, 175] on div "En espera de Arribo/Atraque" at bounding box center [178, 174] width 54 height 16
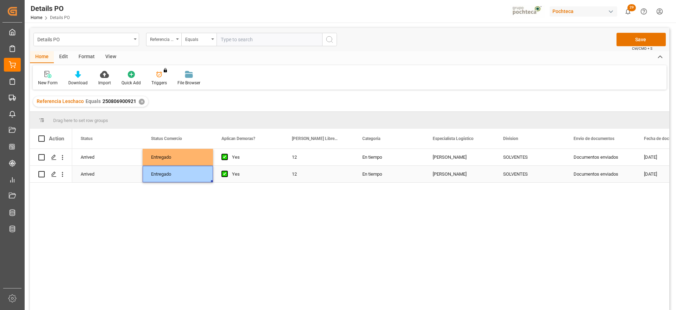
click at [323, 166] on div "12" at bounding box center [319, 174] width 70 height 17
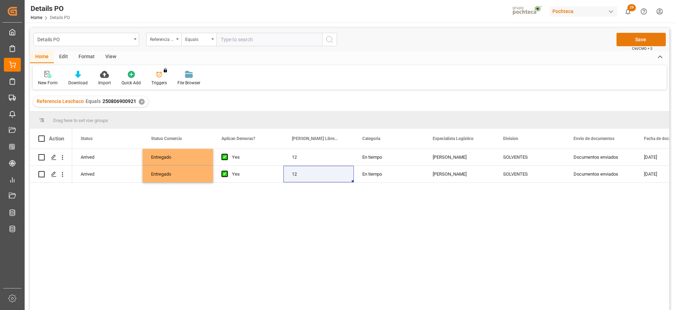
click at [645, 38] on button "Save" at bounding box center [641, 39] width 49 height 13
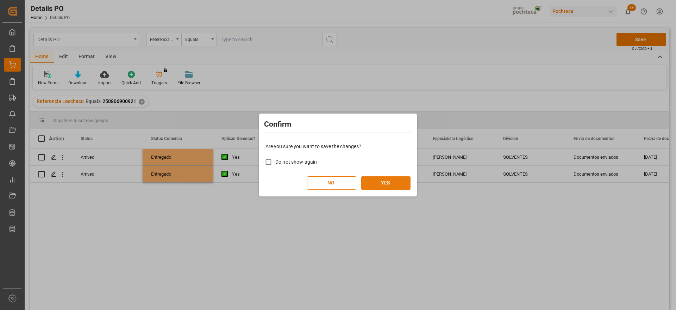
click at [389, 184] on button "YES" at bounding box center [385, 182] width 49 height 13
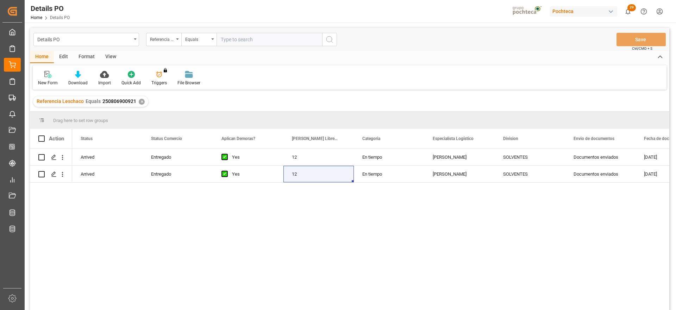
click at [139, 101] on div "✕" at bounding box center [142, 102] width 6 height 6
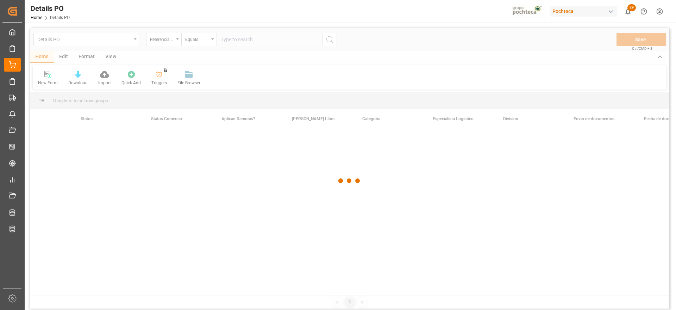
click at [261, 39] on div at bounding box center [350, 180] width 640 height 305
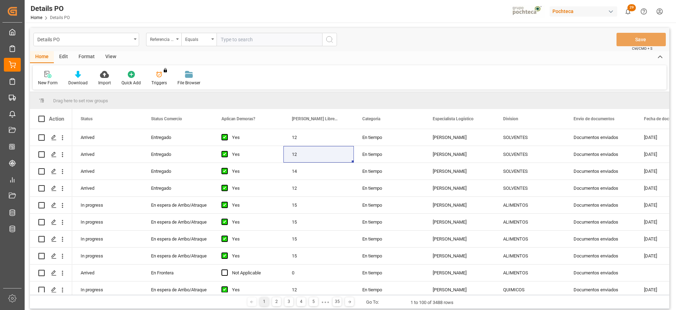
click at [259, 38] on input "text" at bounding box center [270, 39] width 106 height 13
click at [263, 39] on input "text" at bounding box center [270, 39] width 106 height 13
paste input "250906900194"
type input "250906900194"
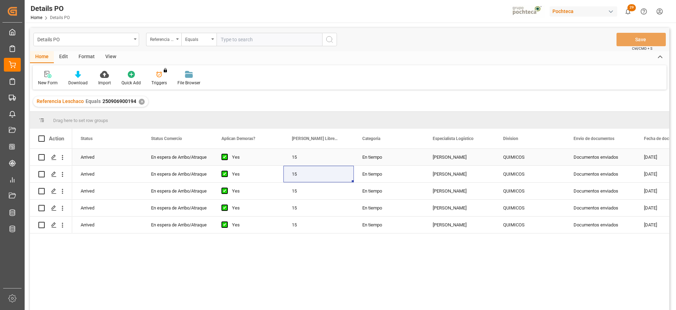
click at [183, 159] on div "En espera de Arribo/Atraque" at bounding box center [178, 157] width 54 height 16
drag, startPoint x: 183, startPoint y: 159, endPoint x: 187, endPoint y: 158, distance: 4.2
click at [184, 158] on div "En espera de Arribo/Atraque" at bounding box center [178, 157] width 54 height 16
click at [200, 159] on icon "open menu" at bounding box center [200, 161] width 8 height 8
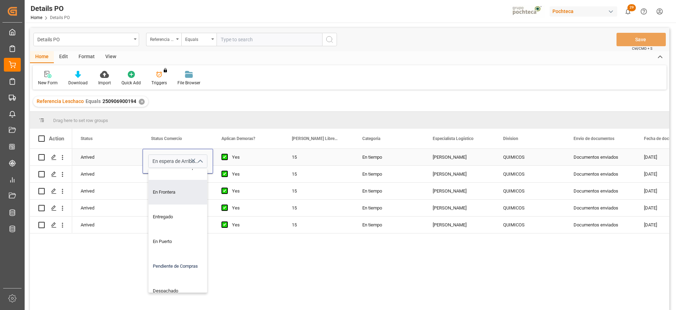
scroll to position [88, 0]
click at [170, 216] on div "Entregado" at bounding box center [182, 216] width 67 height 25
type input "Entregado"
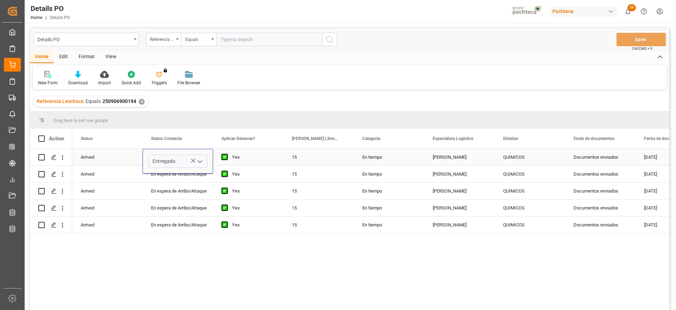
drag, startPoint x: 241, startPoint y: 160, endPoint x: 206, endPoint y: 163, distance: 35.1
click at [236, 160] on div "Yes" at bounding box center [253, 157] width 43 height 16
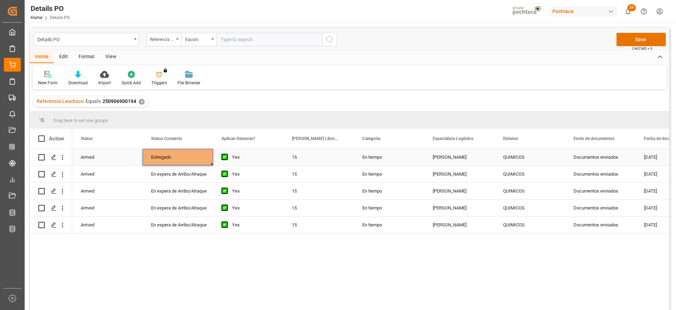
click at [186, 159] on div "Entregado" at bounding box center [178, 157] width 54 height 16
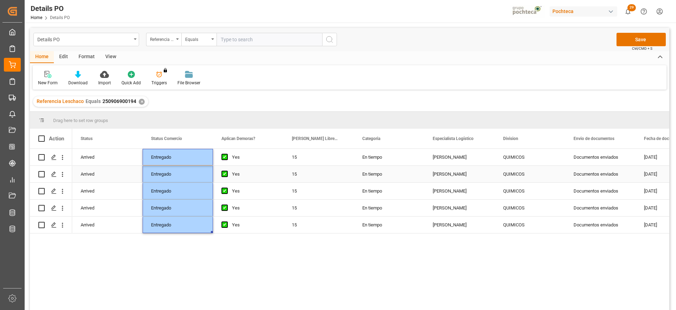
click at [266, 174] on div "Yes" at bounding box center [253, 174] width 43 height 16
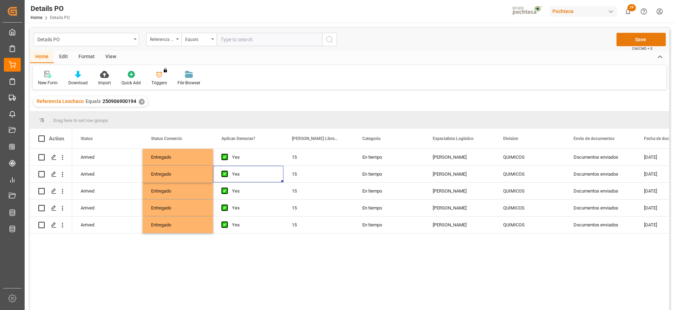
click at [648, 39] on button "Save" at bounding box center [641, 39] width 49 height 13
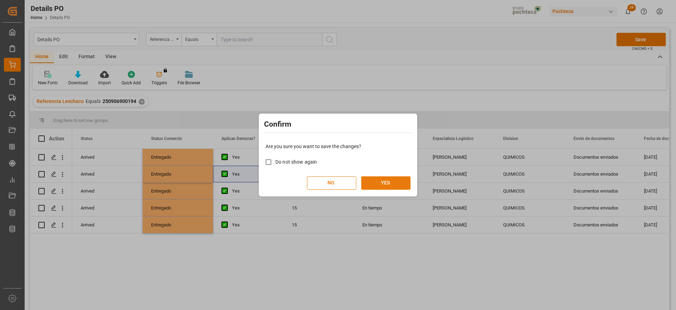
click at [396, 179] on button "YES" at bounding box center [385, 182] width 49 height 13
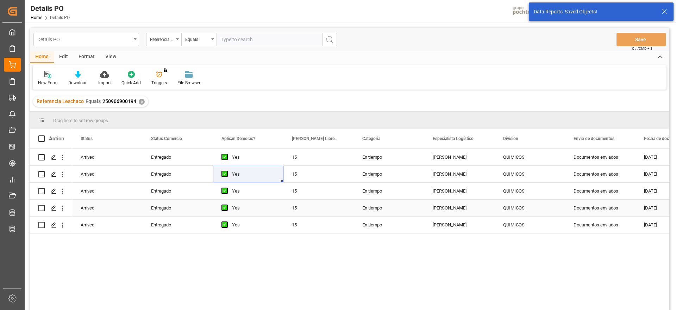
click at [309, 169] on div "15" at bounding box center [319, 174] width 70 height 17
